Goal: Information Seeking & Learning: Learn about a topic

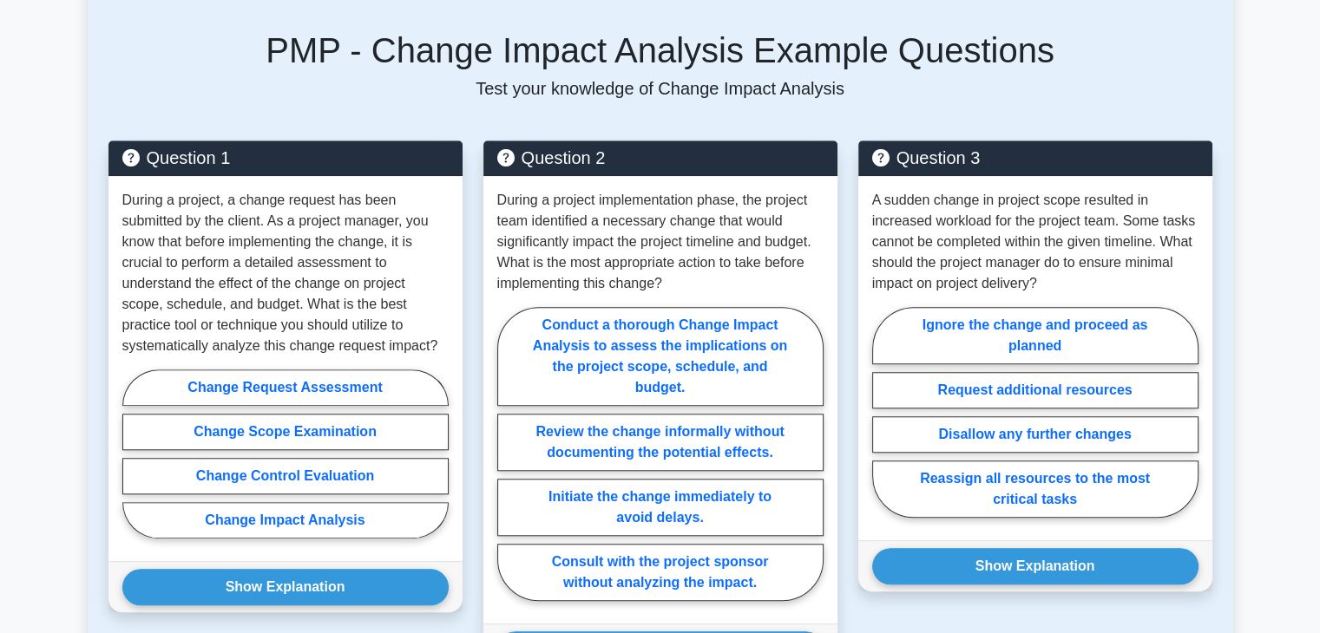
scroll to position [1346, 0]
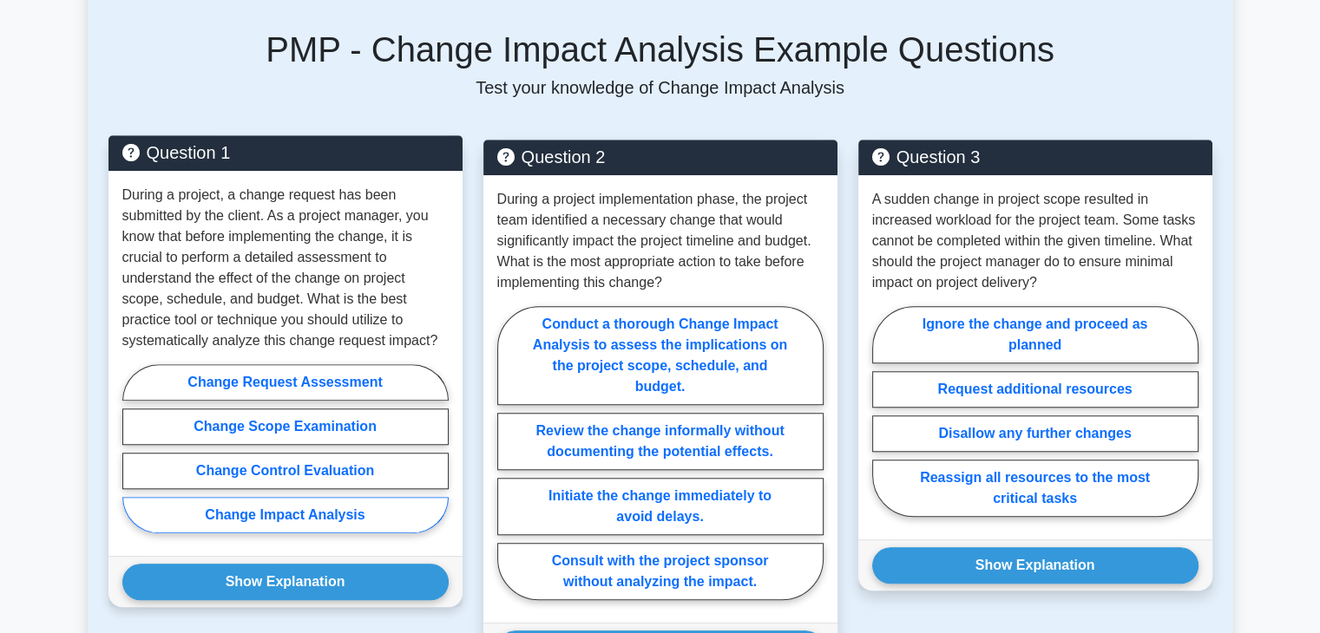
click at [340, 497] on label "Change Impact Analysis" at bounding box center [285, 515] width 326 height 36
click at [134, 460] on input "Change Impact Analysis" at bounding box center [127, 454] width 11 height 11
radio input "true"
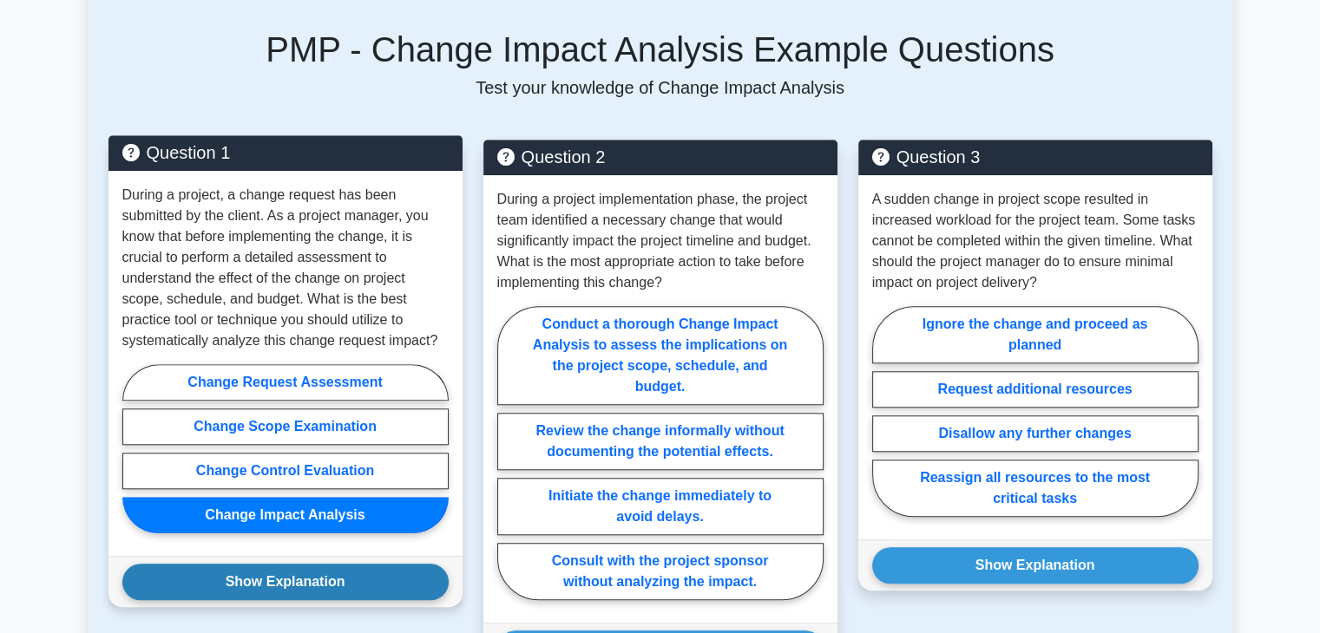
click at [305, 564] on button "Show Explanation" at bounding box center [285, 582] width 326 height 36
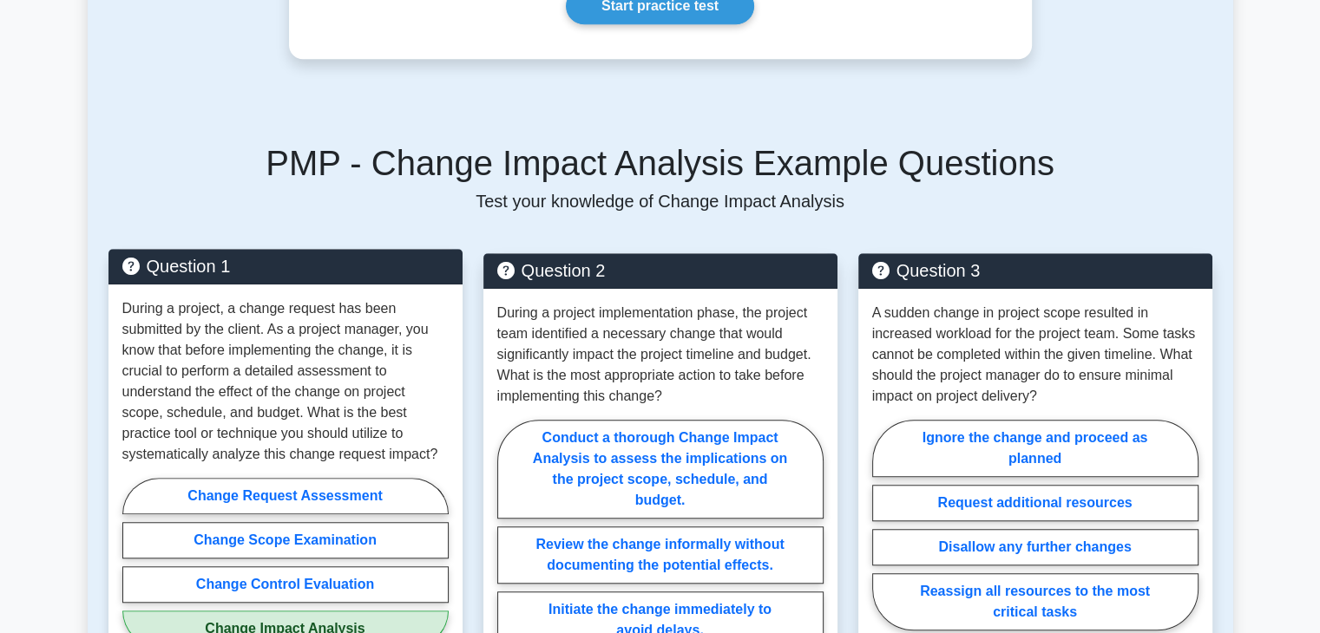
scroll to position [1222, 0]
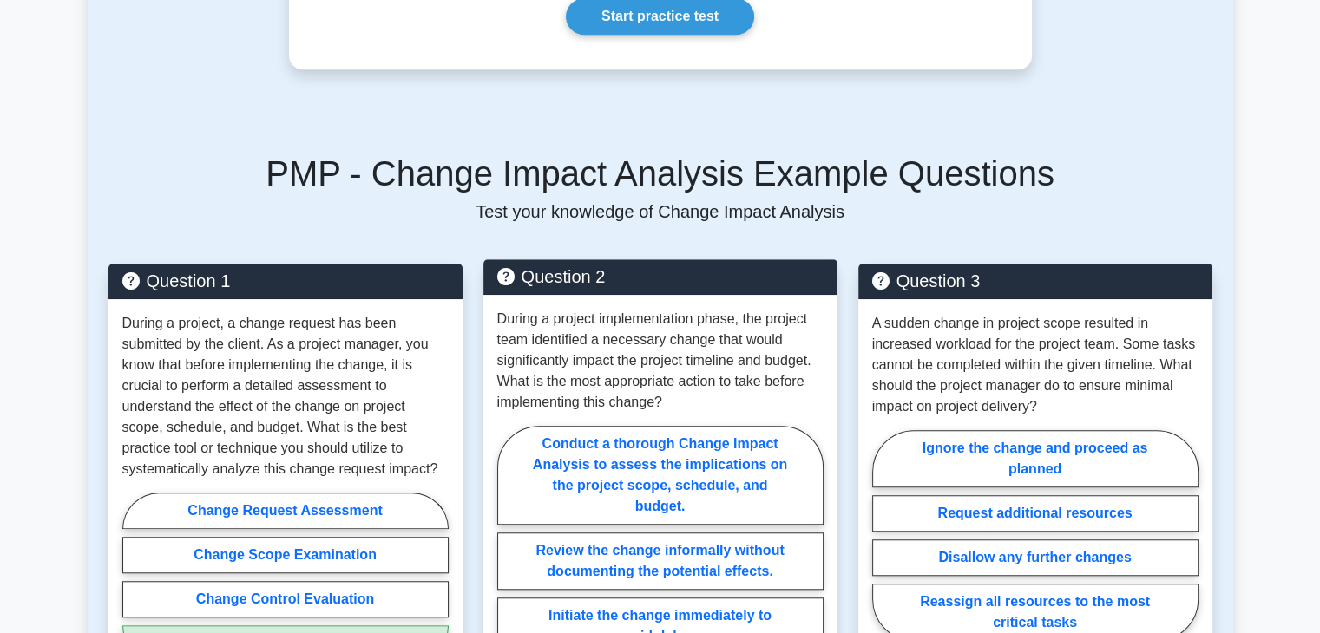
click at [557, 325] on p "During a project implementation phase, the project team identified a necessary …" at bounding box center [660, 361] width 326 height 104
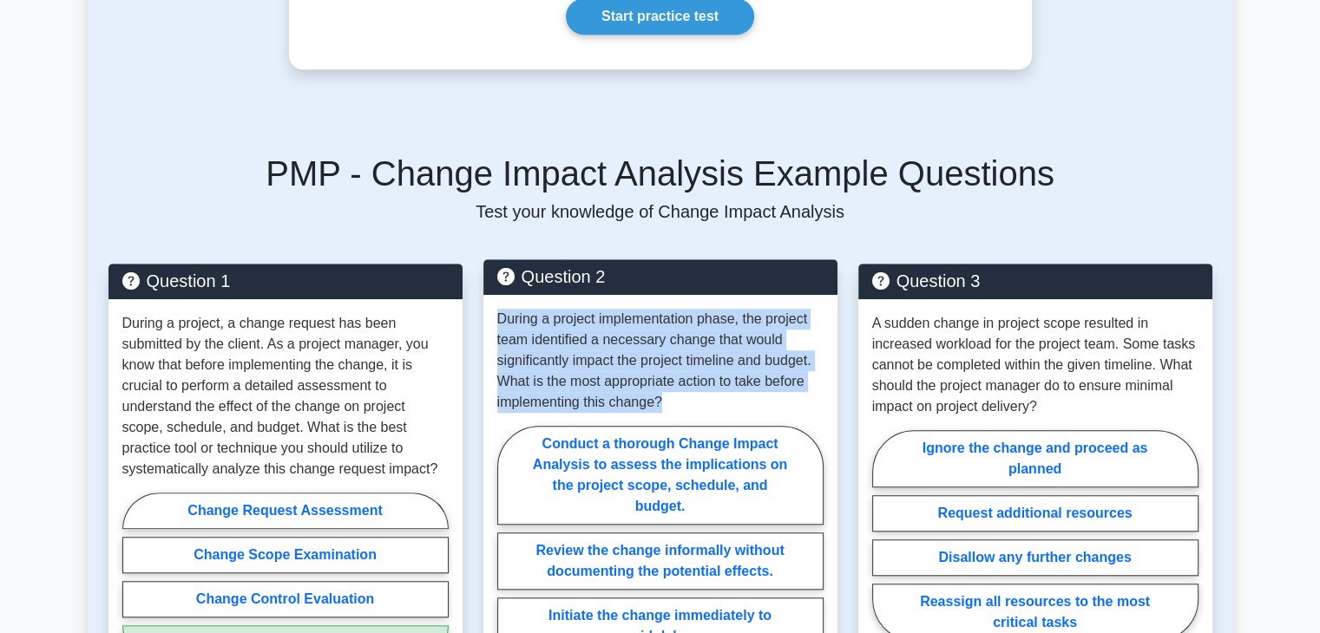
click at [557, 325] on p "During a project implementation phase, the project team identified a necessary …" at bounding box center [660, 361] width 326 height 104
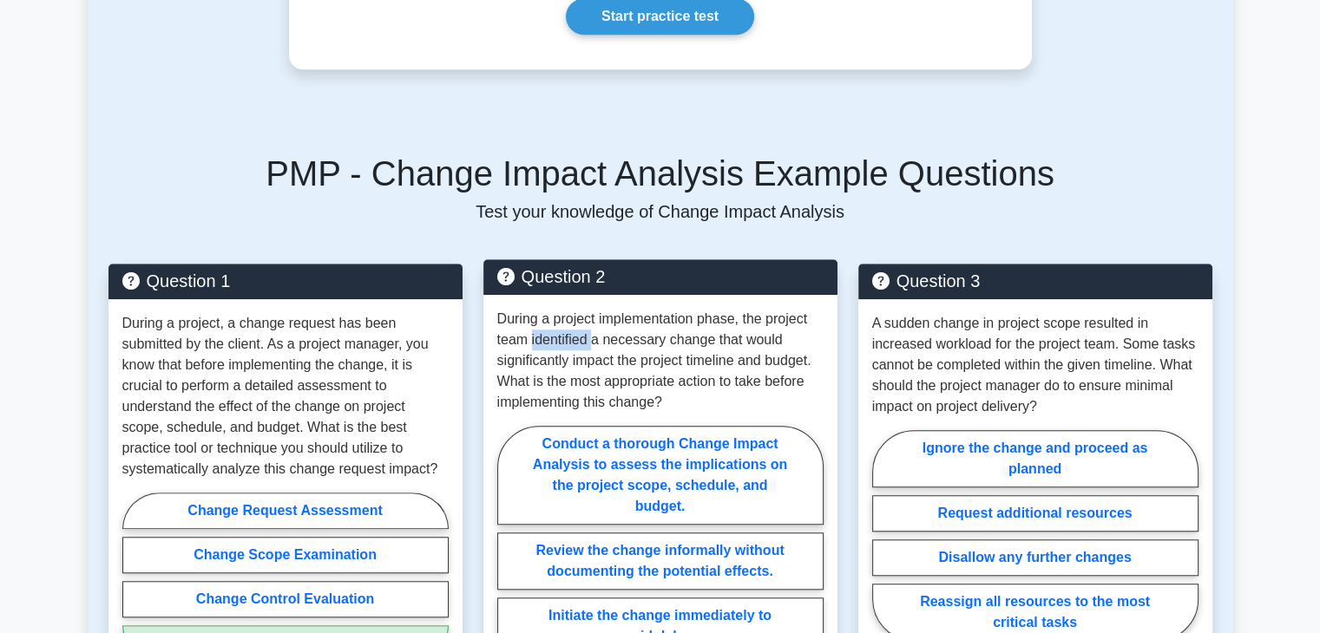
click at [557, 325] on p "During a project implementation phase, the project team identified a necessary …" at bounding box center [660, 361] width 326 height 104
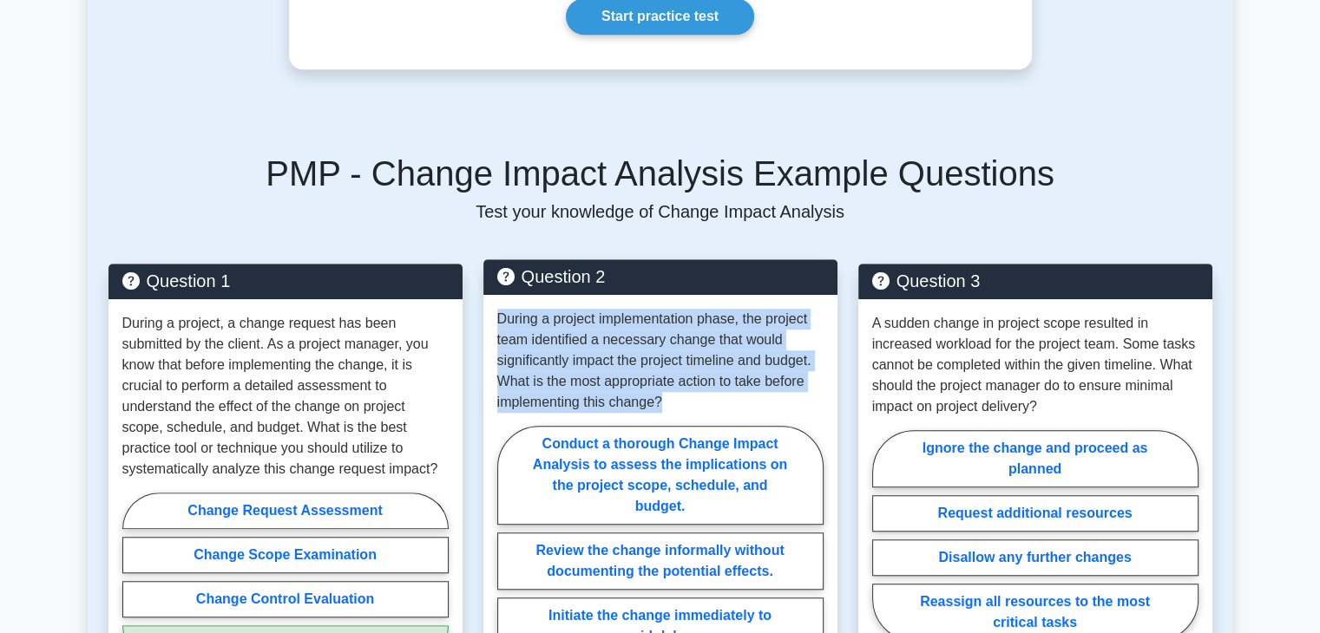
click at [557, 325] on p "During a project implementation phase, the project team identified a necessary …" at bounding box center [660, 361] width 326 height 104
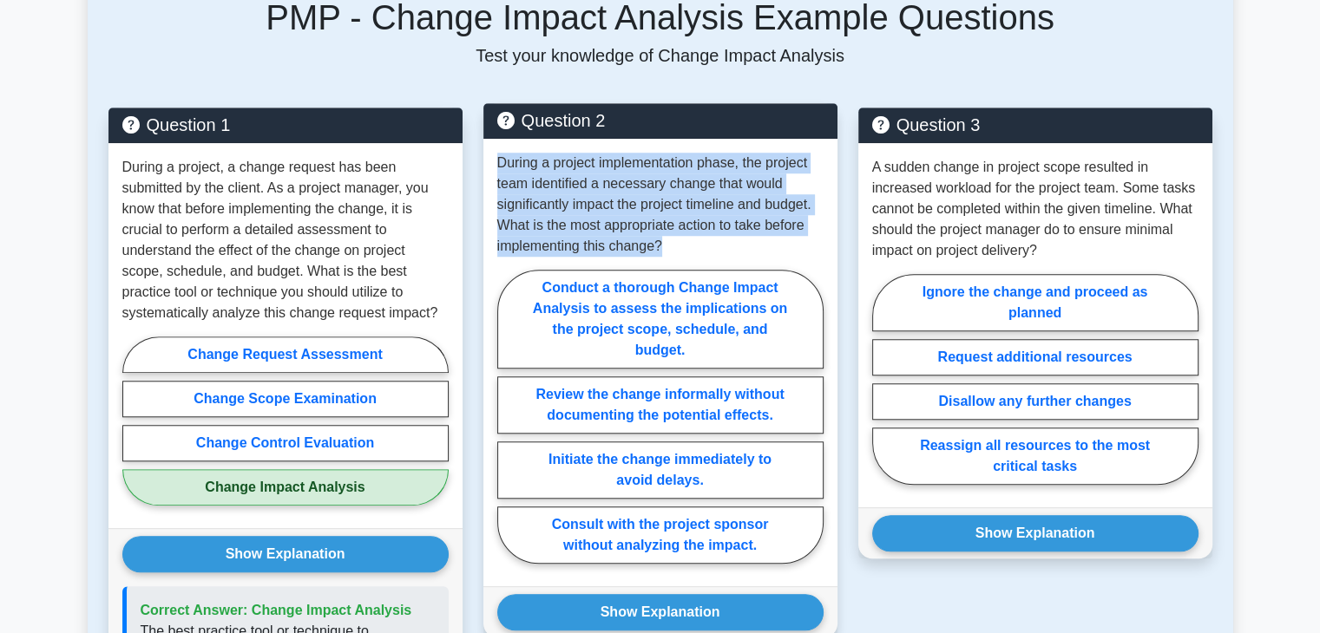
scroll to position [1376, 0]
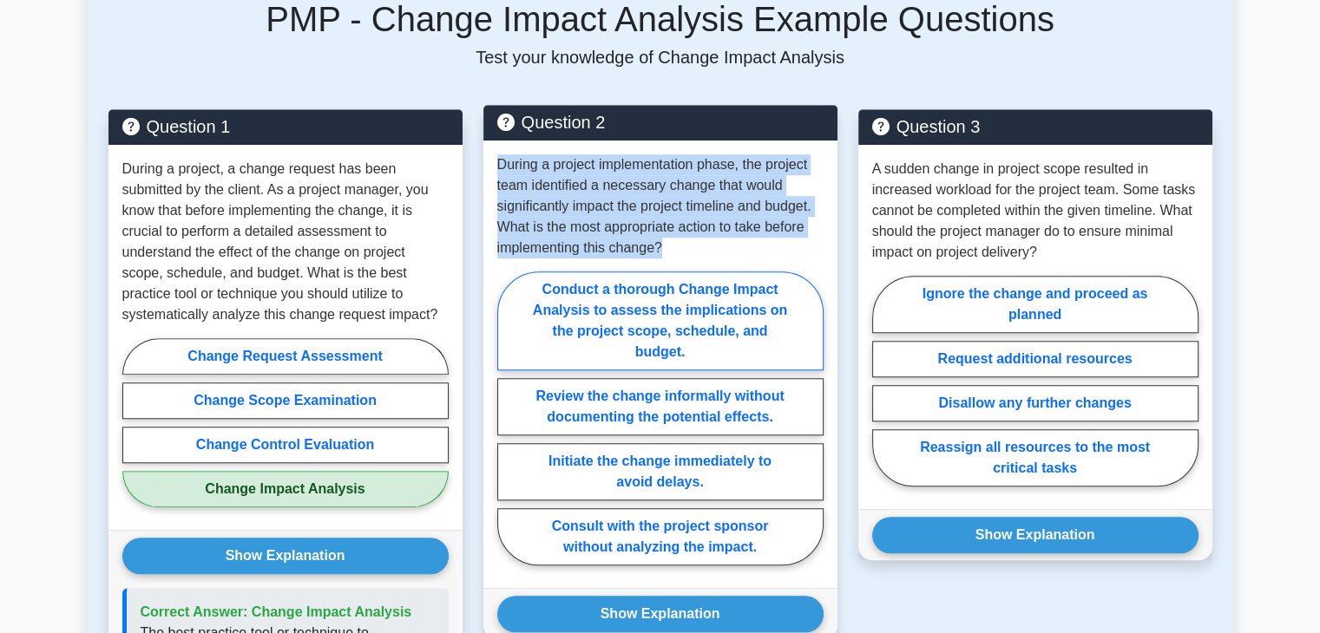
click at [583, 292] on label "Conduct a thorough Change Impact Analysis to assess the implications on the pro…" at bounding box center [660, 321] width 326 height 99
click at [508, 418] on input "Conduct a thorough Change Impact Analysis to assess the implications on the pro…" at bounding box center [502, 423] width 11 height 11
radio input "true"
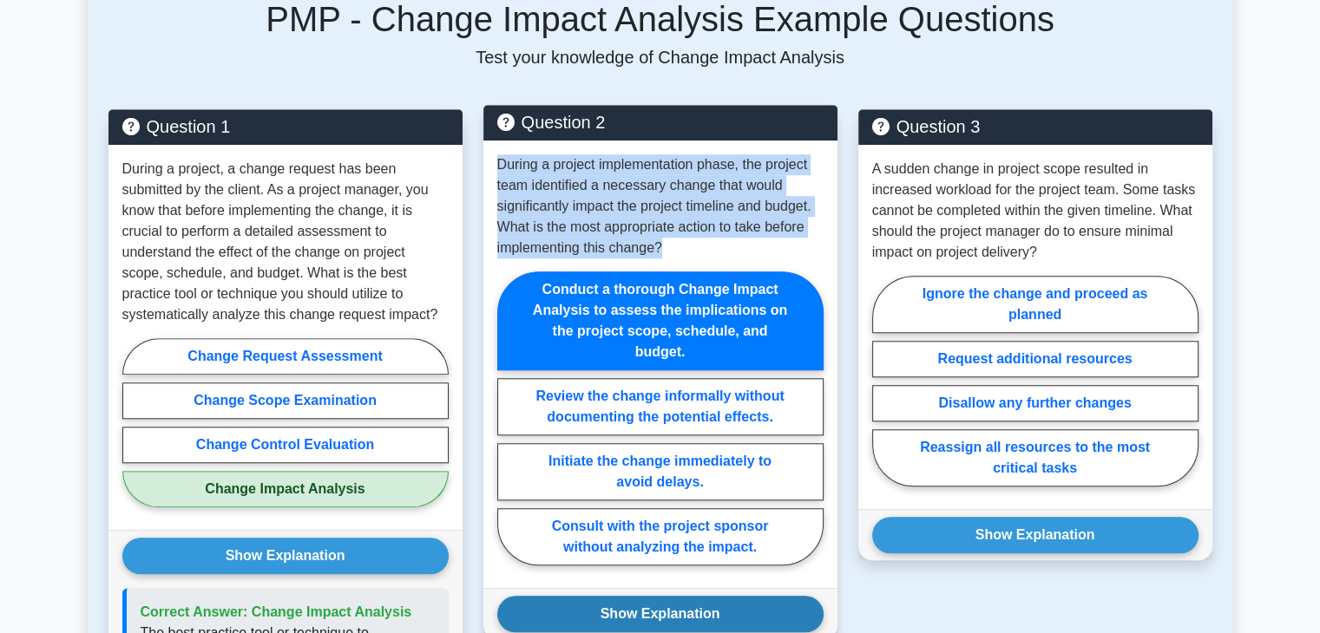
click at [641, 596] on button "Show Explanation" at bounding box center [660, 614] width 326 height 36
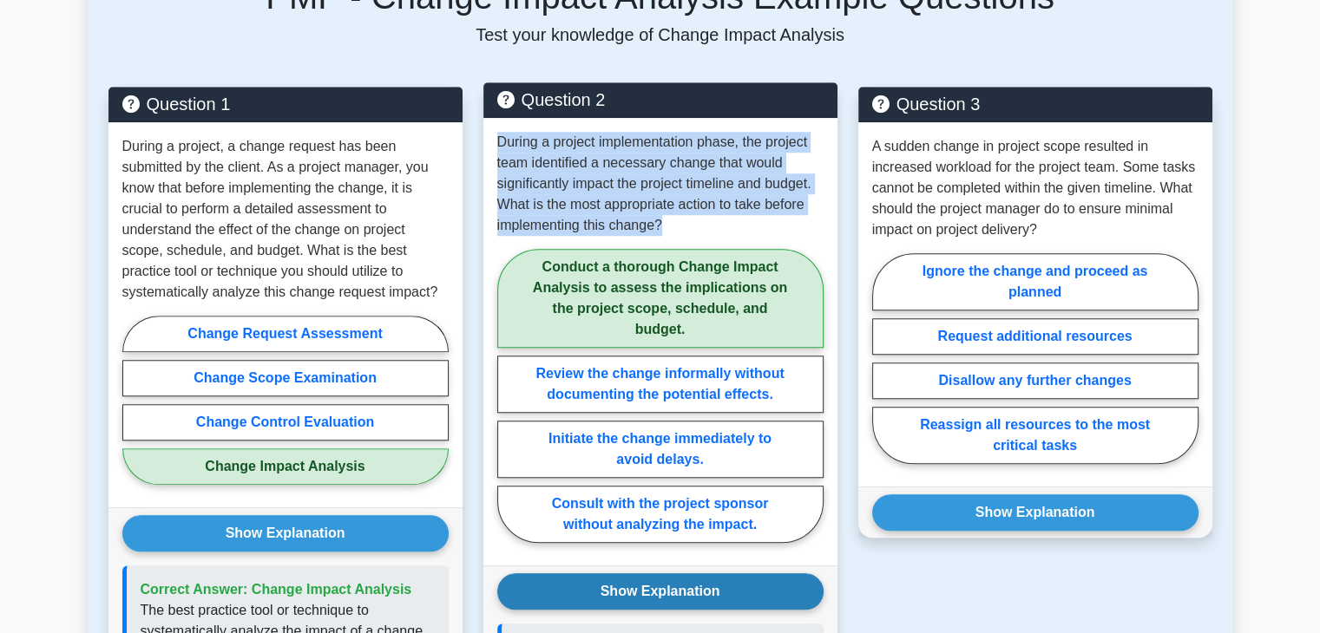
scroll to position [1399, 0]
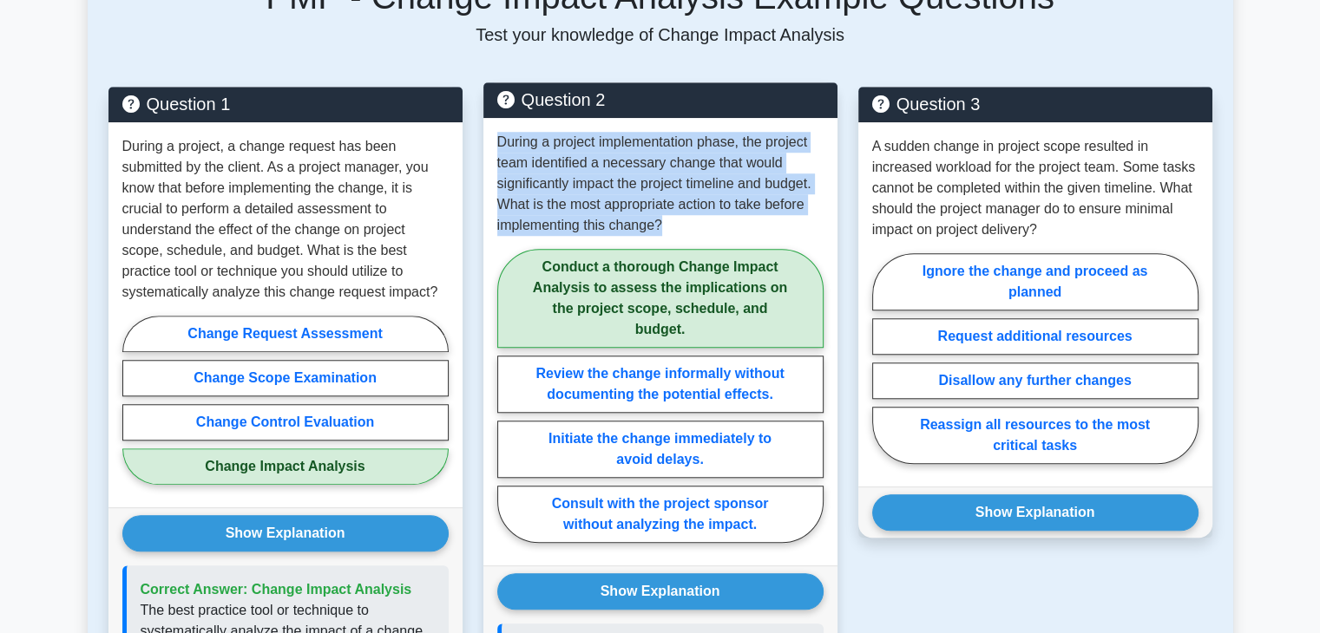
click at [725, 178] on p "During a project implementation phase, the project team identified a necessary …" at bounding box center [660, 184] width 326 height 104
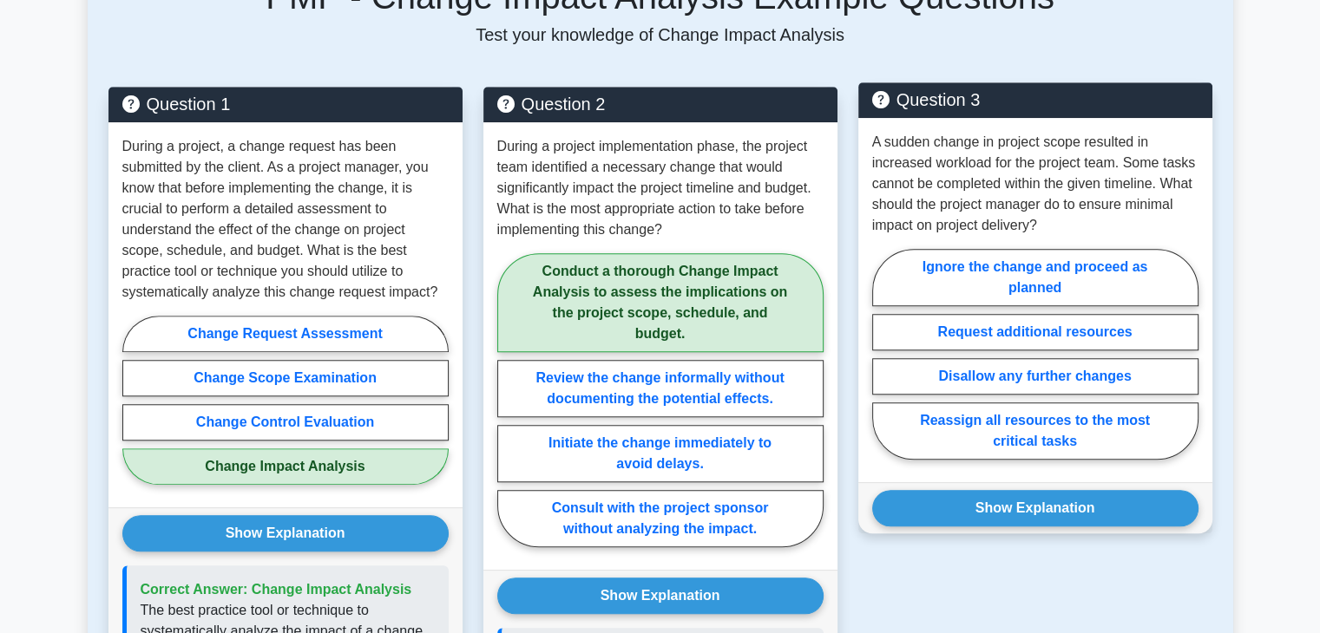
scroll to position [1376, 0]
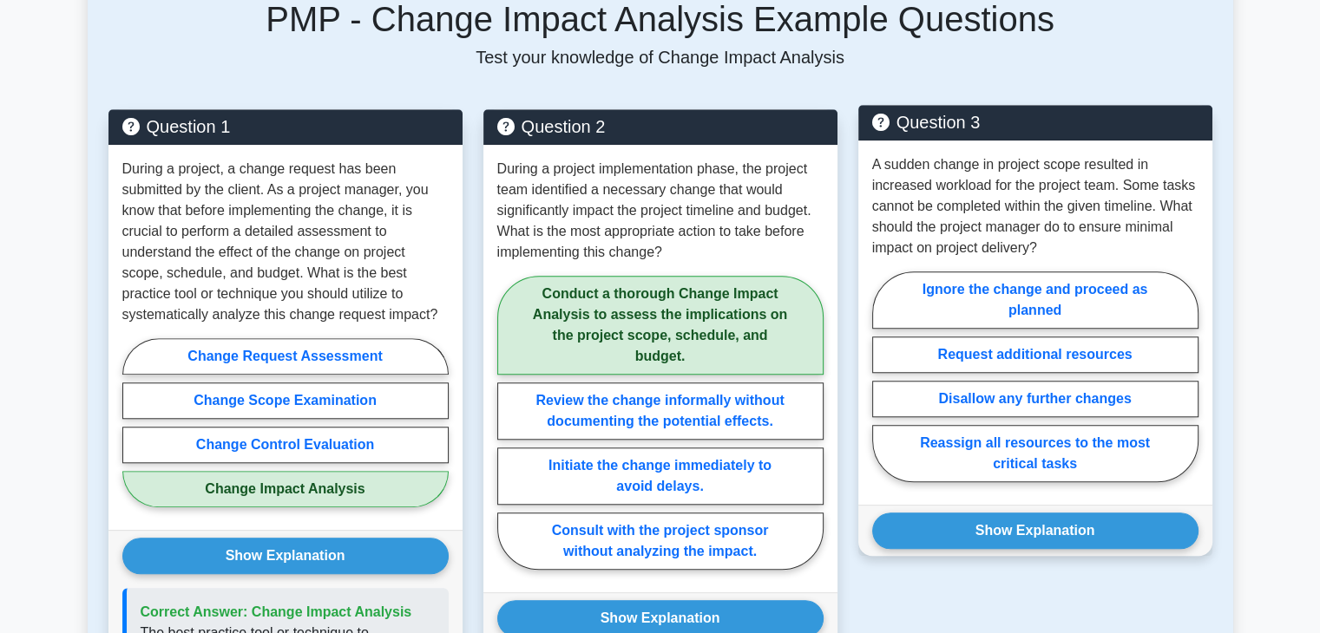
click at [929, 167] on p "A sudden change in project scope resulted in increased workload for the project…" at bounding box center [1035, 206] width 326 height 104
click at [957, 165] on p "A sudden change in project scope resulted in increased workload for the project…" at bounding box center [1035, 206] width 326 height 104
click at [1066, 337] on label "Request additional resources" at bounding box center [1035, 355] width 326 height 36
click at [883, 377] on input "Request additional resources" at bounding box center [877, 382] width 11 height 11
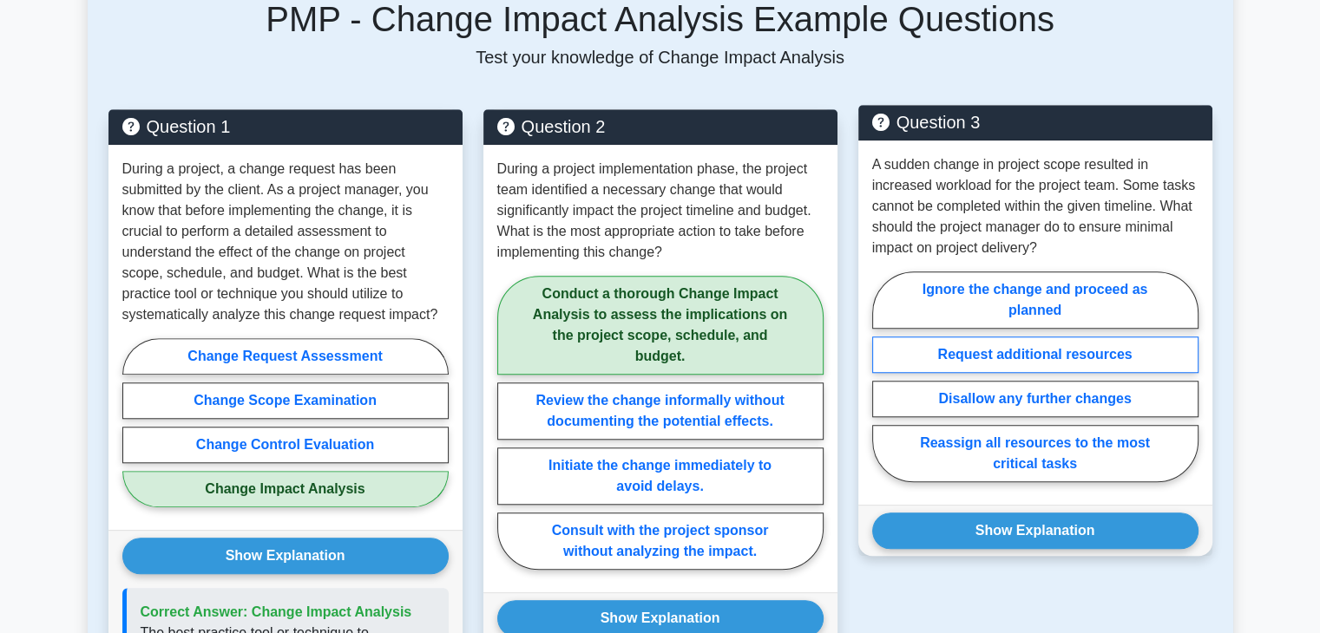
radio input "true"
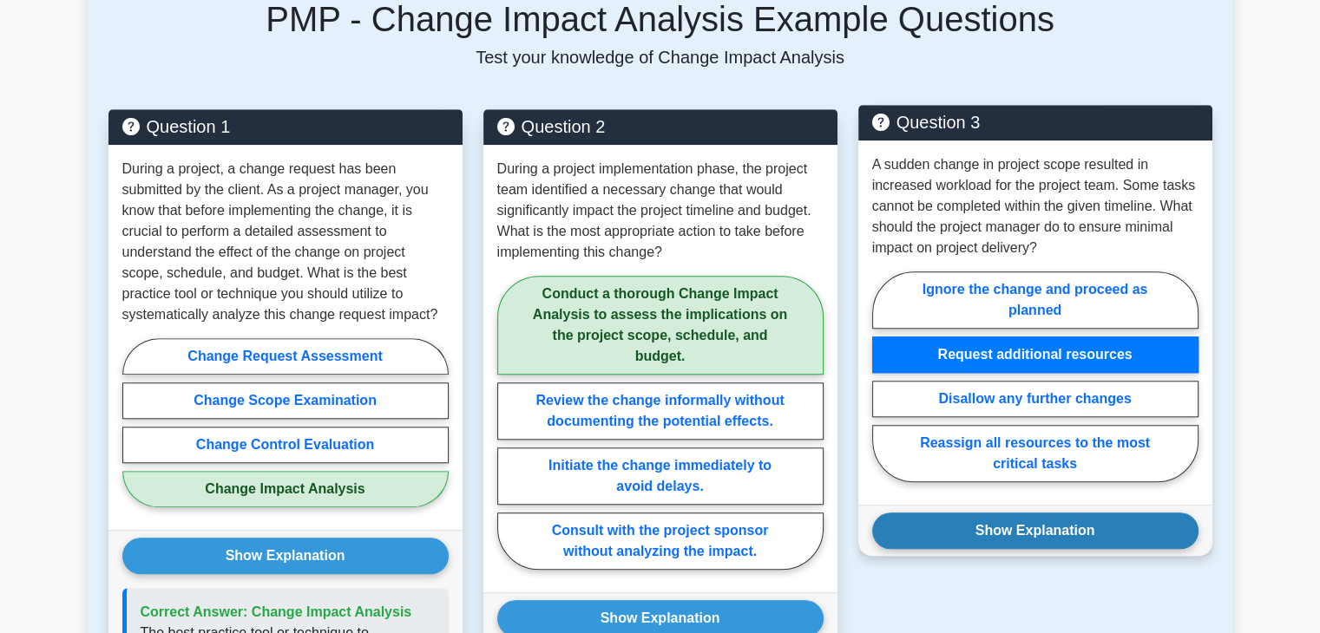
click at [1036, 517] on button "Show Explanation" at bounding box center [1035, 531] width 326 height 36
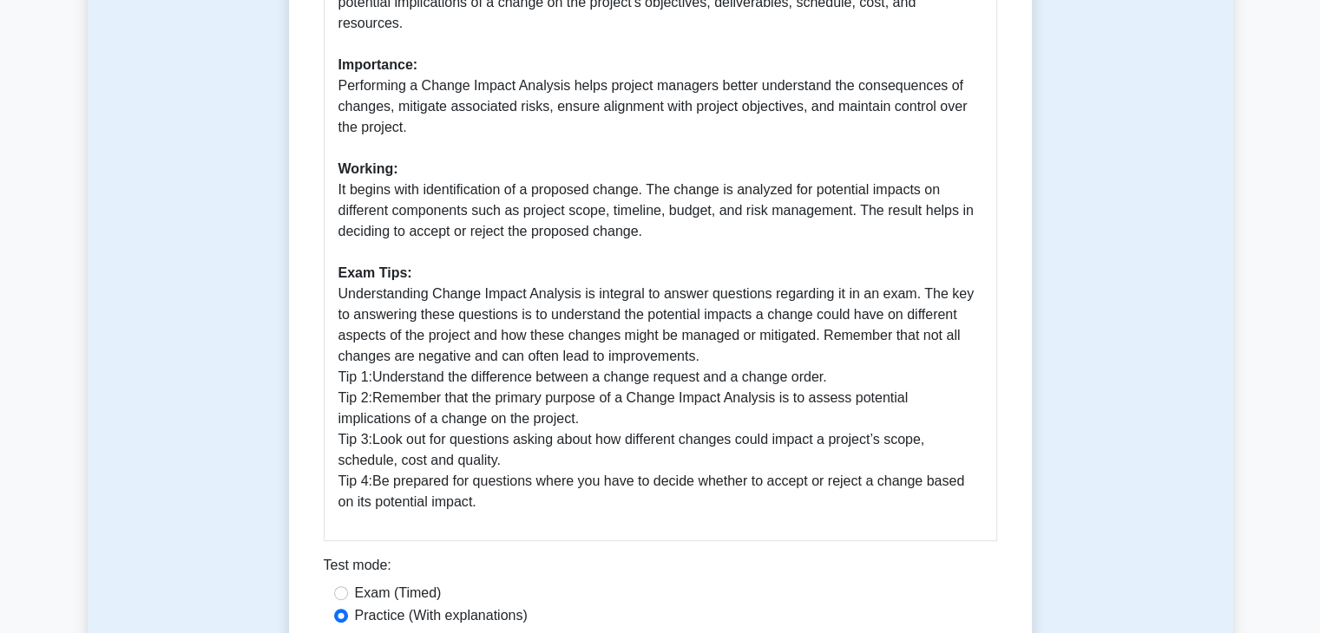
scroll to position [673, 0]
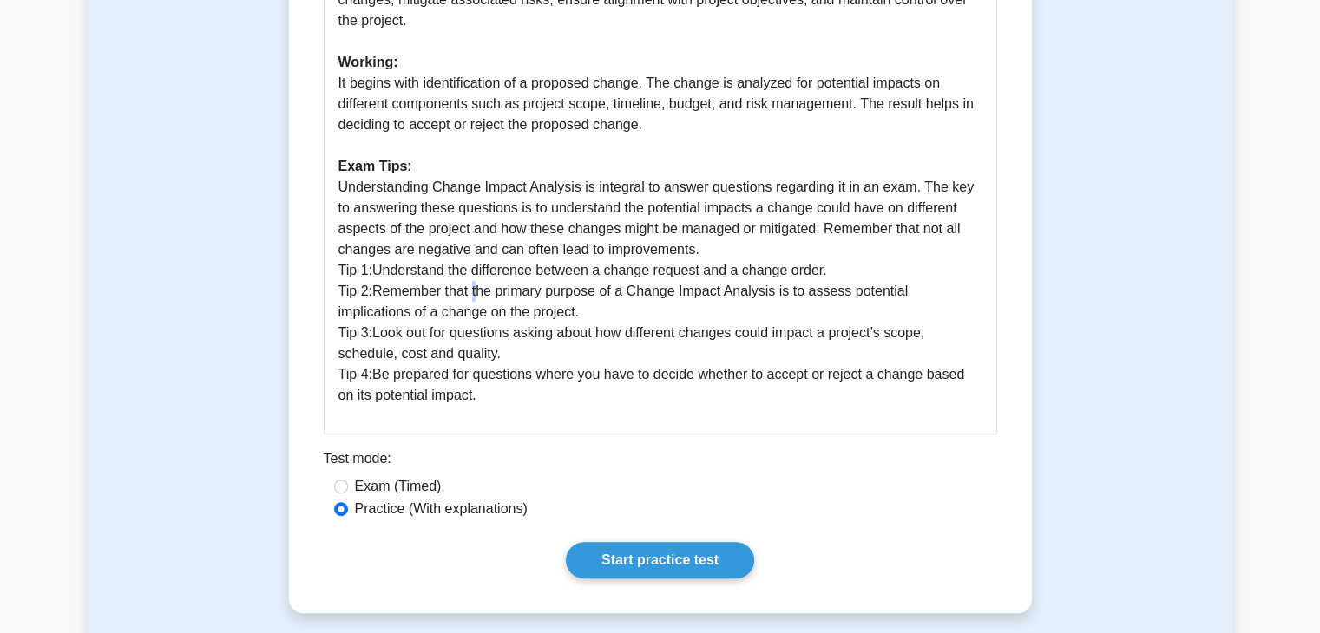
drag, startPoint x: 625, startPoint y: 285, endPoint x: 472, endPoint y: 279, distance: 152.8
click at [472, 279] on p "What is Change Impact Analysis? Change Impact Analysis is a crucial process in …" at bounding box center [660, 125] width 644 height 562
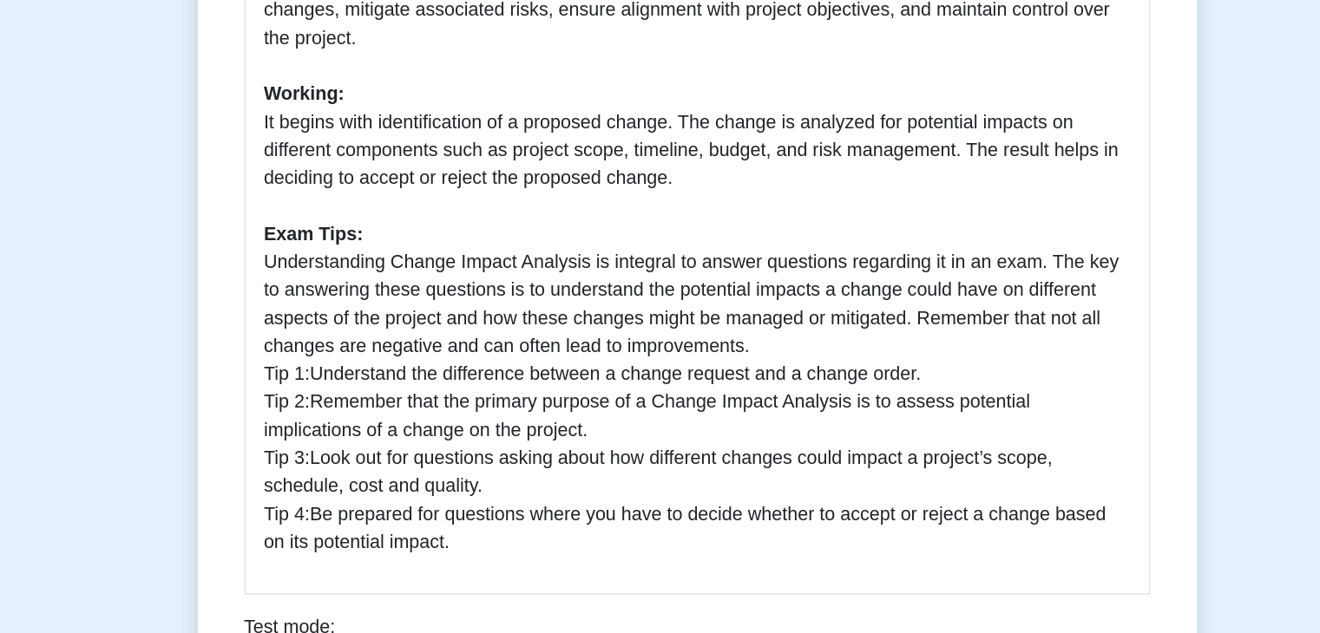
scroll to position [576, 0]
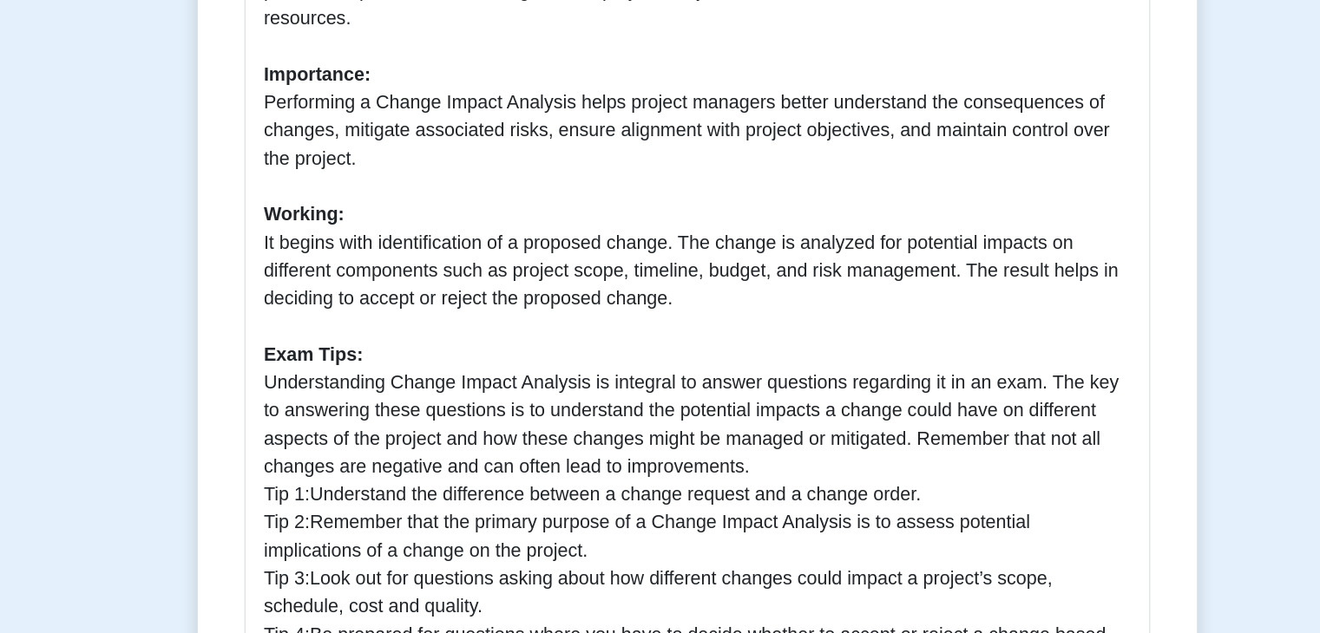
drag, startPoint x: 834, startPoint y: 181, endPoint x: 711, endPoint y: 234, distance: 134.1
click at [711, 234] on p "What is Change Impact Analysis? Change Impact Analysis is a crucial process in …" at bounding box center [660, 222] width 644 height 562
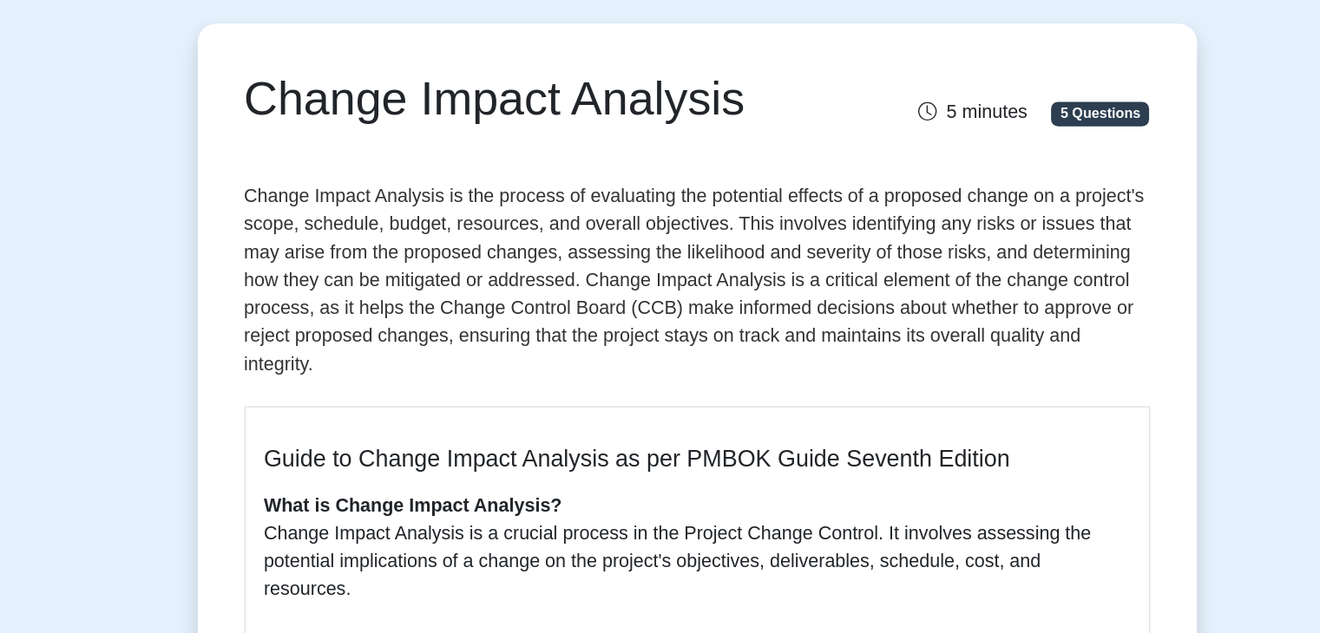
scroll to position [150, 0]
